Goal: Information Seeking & Learning: Compare options

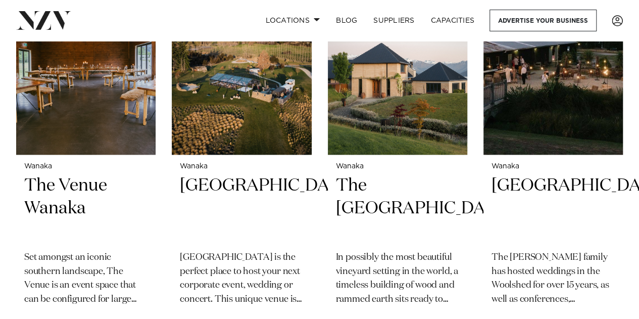
scroll to position [465, 0]
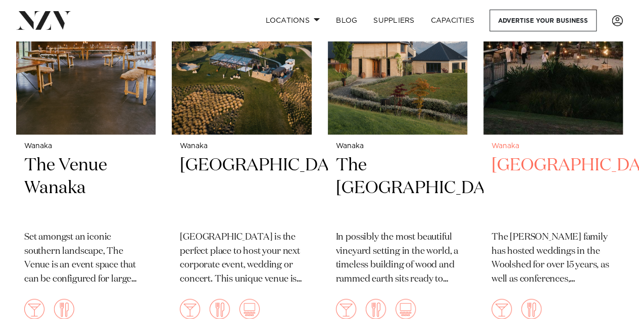
click at [514, 154] on h2 "[GEOGRAPHIC_DATA]" at bounding box center [553, 188] width 123 height 68
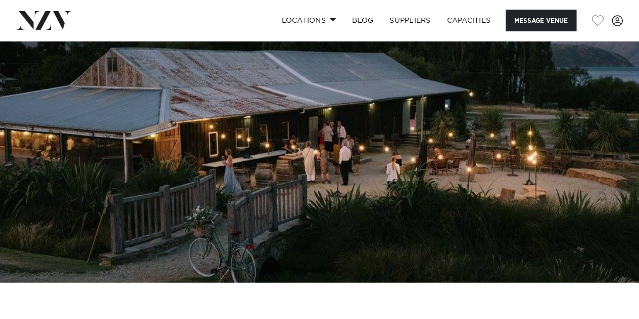
scroll to position [101, 0]
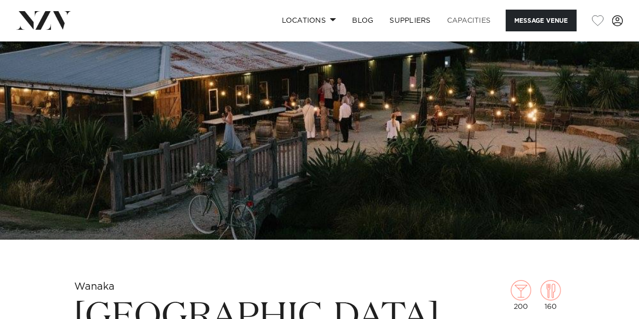
click at [466, 16] on link "Capacities" at bounding box center [469, 21] width 60 height 22
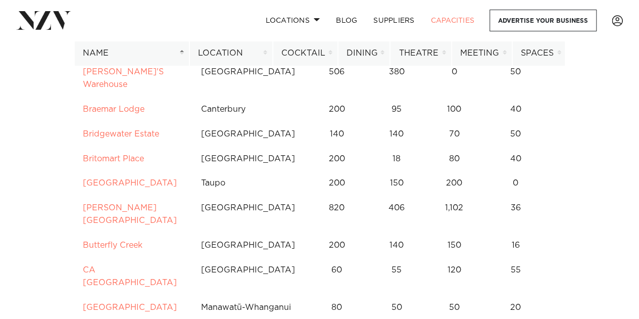
scroll to position [1011, 0]
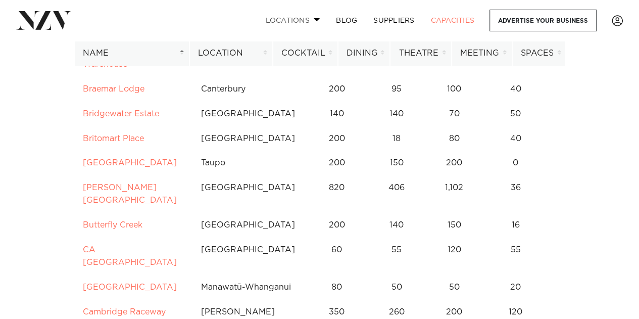
click at [317, 21] on span at bounding box center [317, 20] width 7 height 4
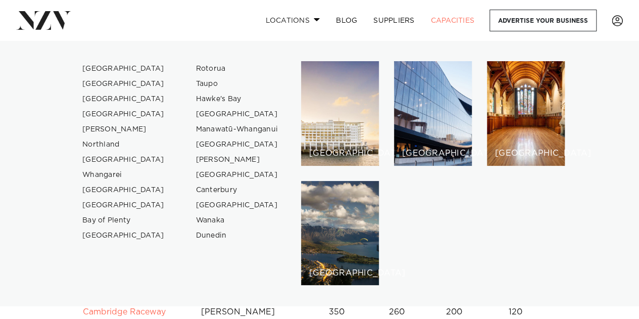
click at [317, 21] on span at bounding box center [317, 20] width 7 height 4
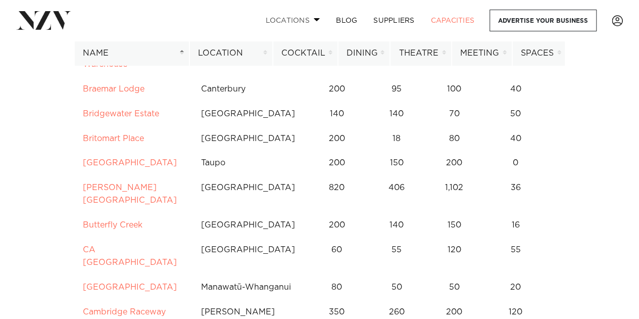
click at [317, 21] on span at bounding box center [317, 20] width 7 height 4
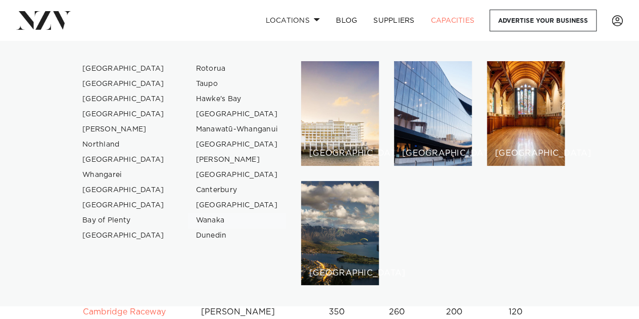
click at [206, 221] on link "Wanaka" at bounding box center [237, 220] width 99 height 15
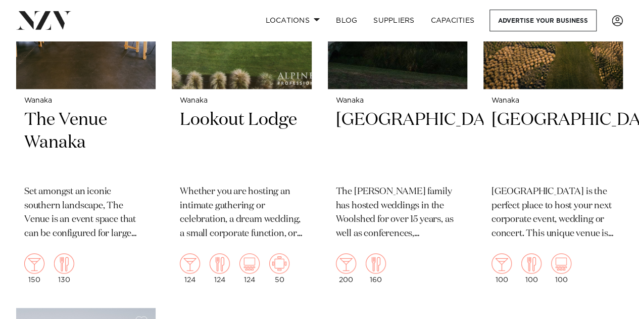
scroll to position [542, 0]
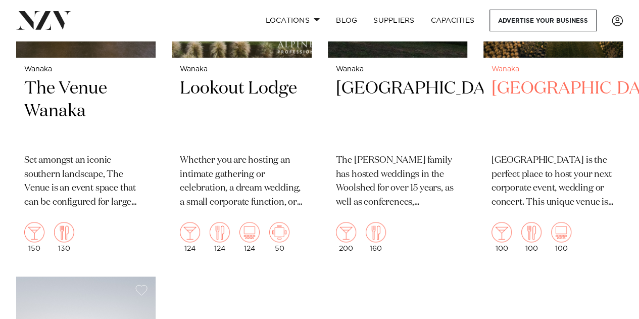
click at [523, 91] on h2 "Dublin Bay Wanaka" at bounding box center [553, 111] width 123 height 68
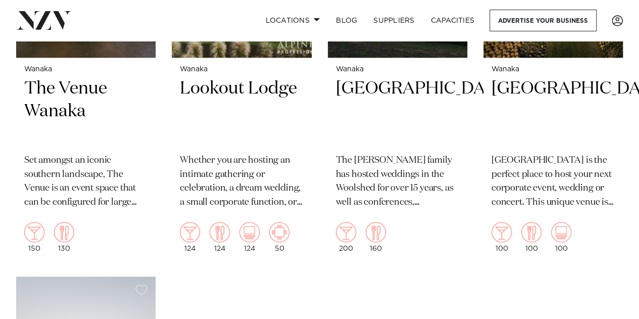
scroll to position [263, 0]
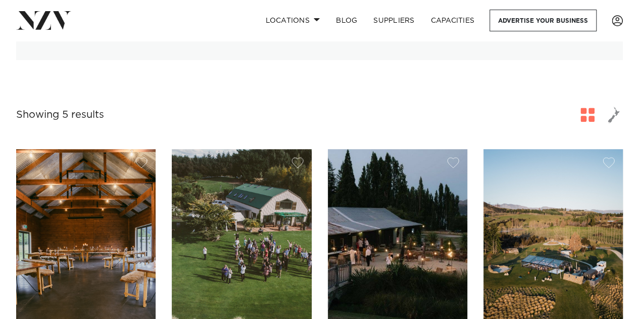
click at [96, 227] on img at bounding box center [85, 242] width 139 height 187
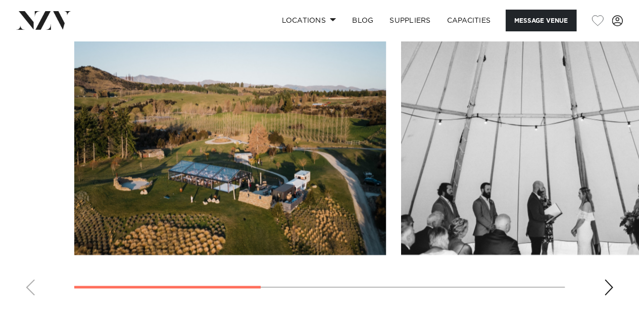
scroll to position [777, 0]
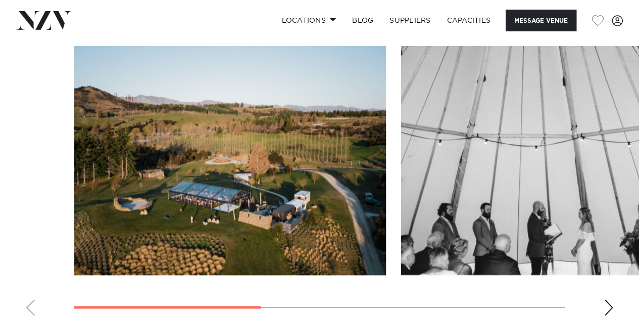
click at [610, 299] on div "Next slide" at bounding box center [609, 307] width 10 height 16
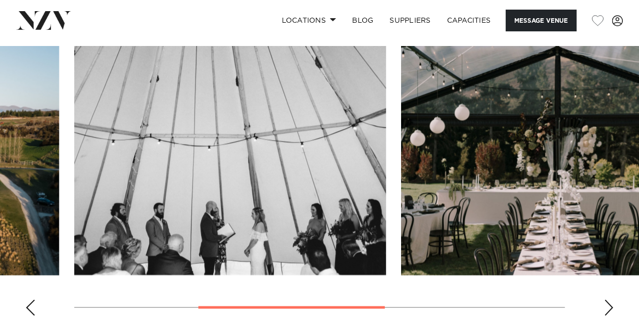
click at [610, 299] on div "Next slide" at bounding box center [609, 307] width 10 height 16
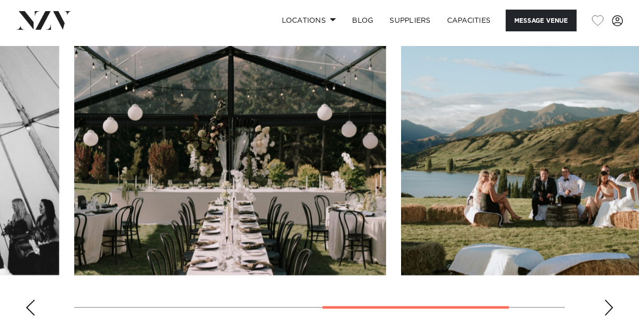
click at [610, 299] on div "Next slide" at bounding box center [609, 307] width 10 height 16
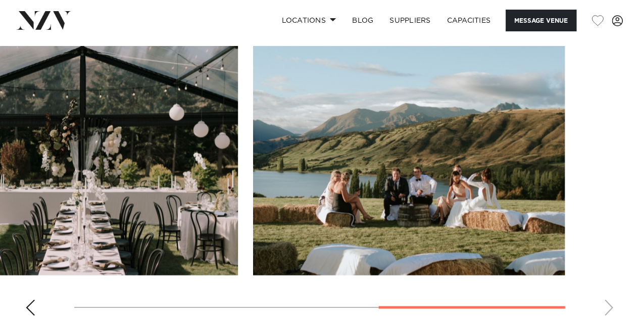
click at [610, 292] on swiper-container at bounding box center [319, 184] width 639 height 277
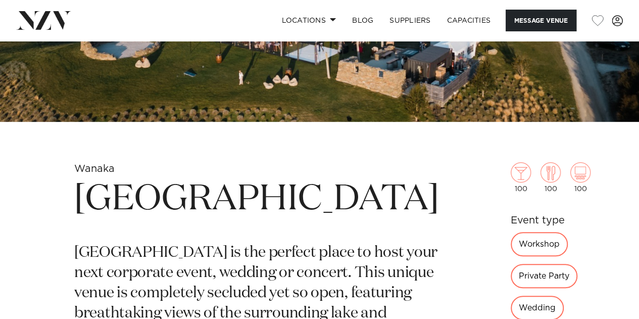
scroll to position [0, 0]
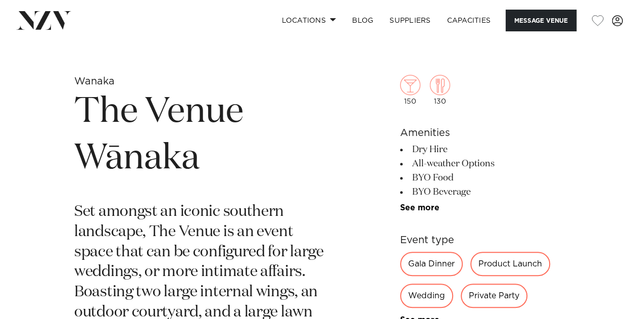
scroll to position [323, 0]
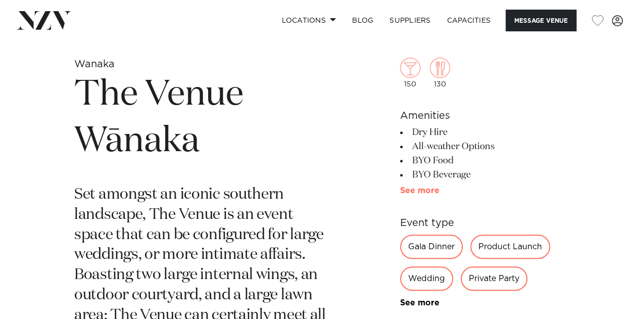
click at [416, 192] on link "See more" at bounding box center [439, 190] width 79 height 8
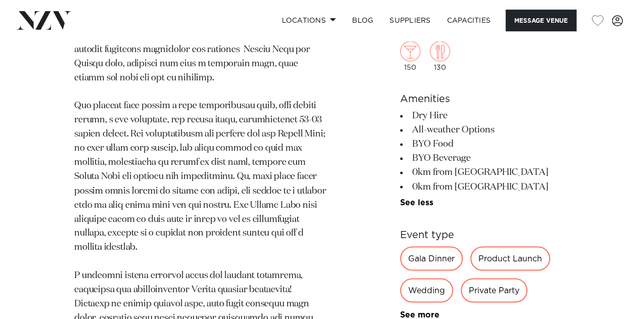
scroll to position [1053, 0]
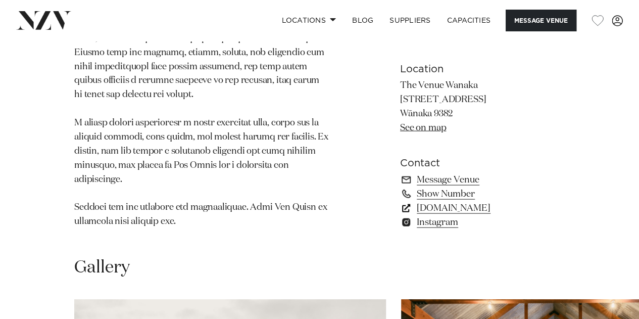
click at [460, 201] on link "www.thevenuewanaka.co.nz" at bounding box center [482, 208] width 165 height 14
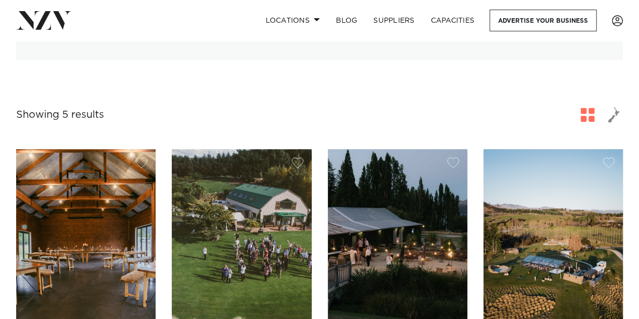
click at [239, 231] on img at bounding box center [241, 242] width 139 height 187
click at [401, 212] on img at bounding box center [397, 242] width 139 height 187
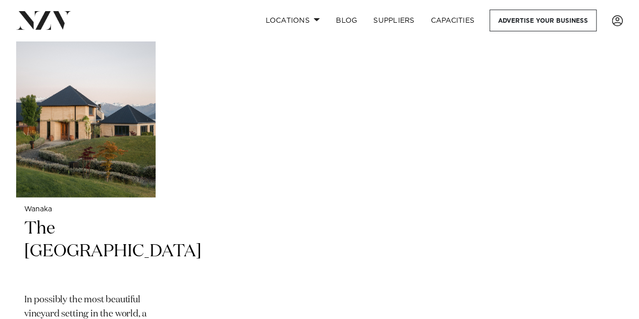
scroll to position [889, 0]
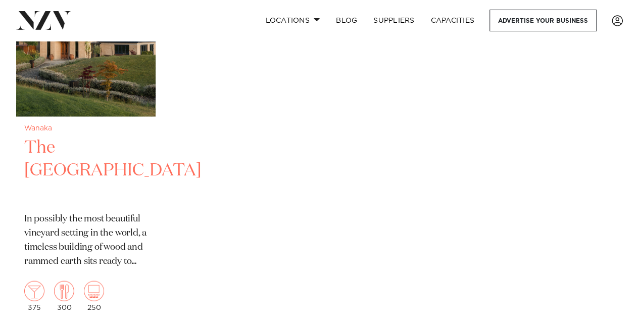
click at [95, 81] on img at bounding box center [85, 22] width 139 height 187
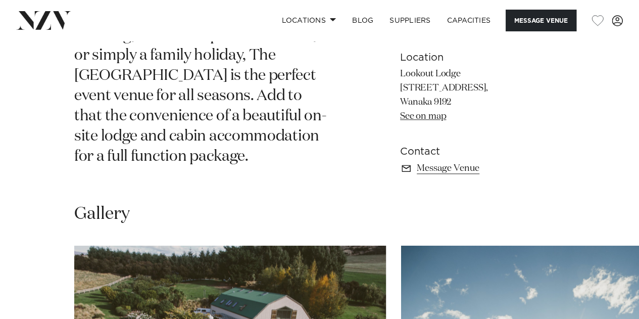
scroll to position [586, 0]
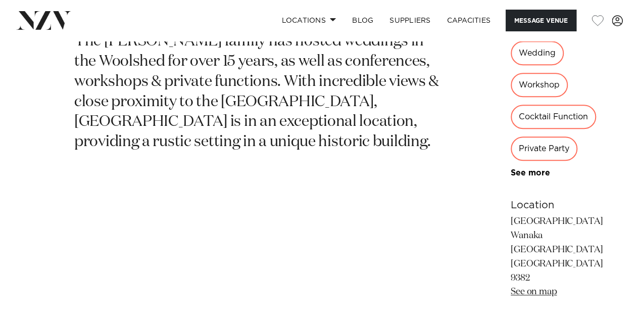
scroll to position [453, 0]
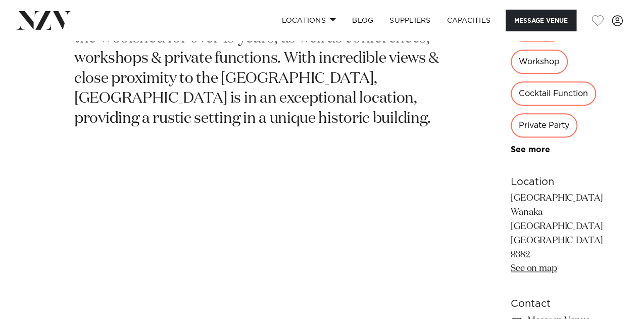
click at [511, 264] on link "See on map" at bounding box center [534, 268] width 46 height 9
